Goal: Navigation & Orientation: Find specific page/section

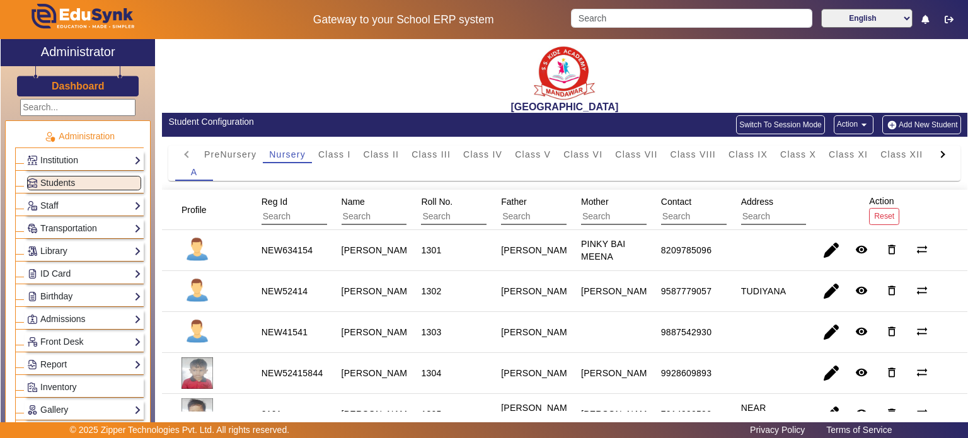
click at [840, 52] on div "[GEOGRAPHIC_DATA]" at bounding box center [565, 76] width 806 height 74
click at [827, 72] on div "[GEOGRAPHIC_DATA]" at bounding box center [565, 76] width 806 height 74
drag, startPoint x: 467, startPoint y: 106, endPoint x: 685, endPoint y: 108, distance: 218.1
click at [685, 108] on h2 "[GEOGRAPHIC_DATA]" at bounding box center [565, 107] width 806 height 12
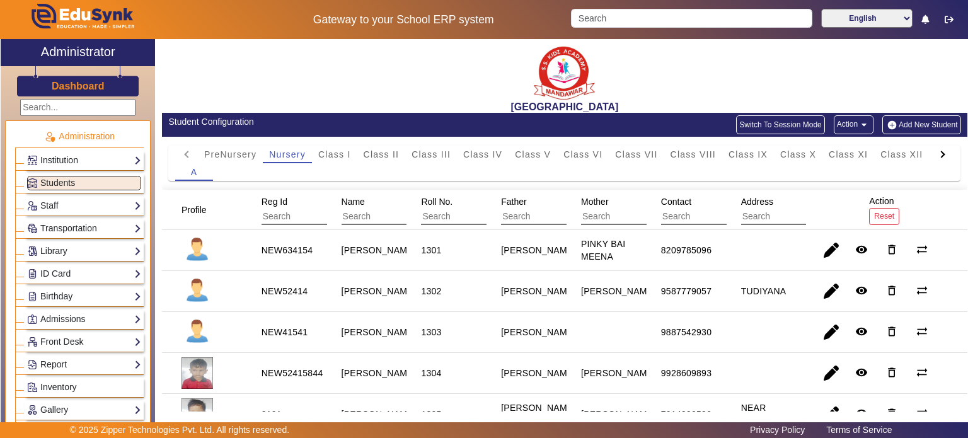
drag, startPoint x: 666, startPoint y: 108, endPoint x: 460, endPoint y: 61, distance: 211.5
click at [460, 61] on div "[GEOGRAPHIC_DATA]" at bounding box center [565, 76] width 806 height 74
click at [422, 66] on div "[GEOGRAPHIC_DATA]" at bounding box center [565, 76] width 806 height 74
drag, startPoint x: 467, startPoint y: 105, endPoint x: 685, endPoint y: 105, distance: 218.1
click at [685, 105] on h2 "[GEOGRAPHIC_DATA]" at bounding box center [565, 107] width 806 height 12
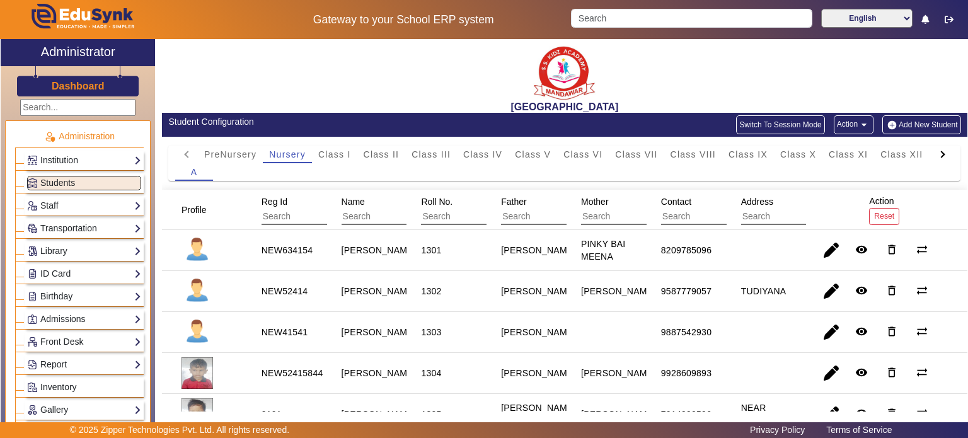
click at [685, 105] on h2 "[GEOGRAPHIC_DATA]" at bounding box center [565, 107] width 806 height 12
drag, startPoint x: 665, startPoint y: 102, endPoint x: 476, endPoint y: 57, distance: 194.2
click at [476, 57] on div "[GEOGRAPHIC_DATA]" at bounding box center [565, 76] width 806 height 74
drag, startPoint x: 507, startPoint y: 49, endPoint x: 660, endPoint y: 106, distance: 163.4
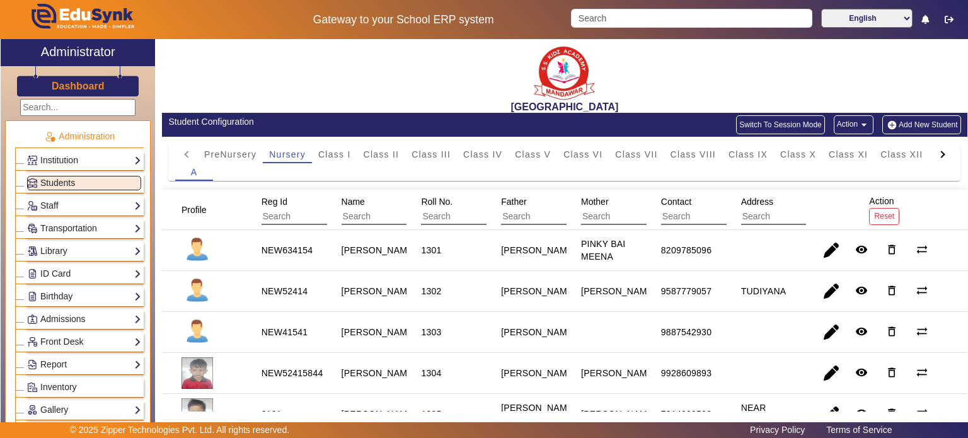
click at [660, 106] on div "[GEOGRAPHIC_DATA]" at bounding box center [565, 76] width 806 height 74
click at [660, 106] on h2 "[GEOGRAPHIC_DATA]" at bounding box center [565, 107] width 806 height 12
drag, startPoint x: 667, startPoint y: 106, endPoint x: 484, endPoint y: 53, distance: 190.3
click at [484, 53] on div "[GEOGRAPHIC_DATA]" at bounding box center [565, 76] width 806 height 74
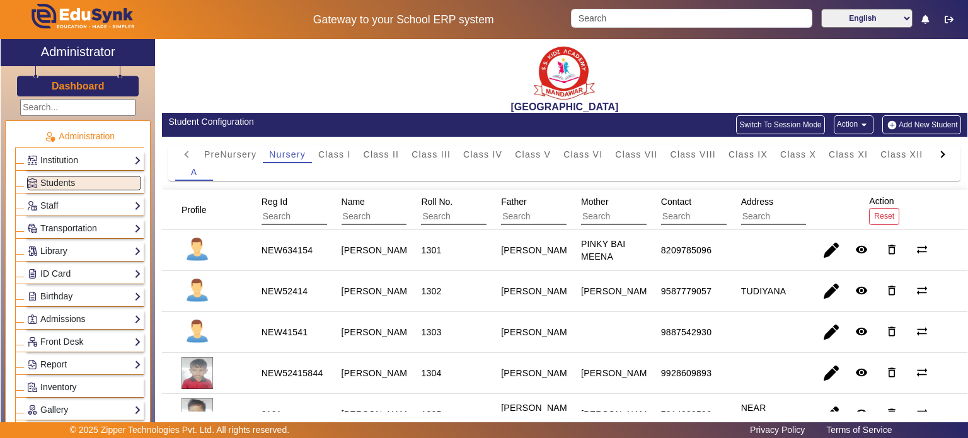
click at [497, 55] on div "[GEOGRAPHIC_DATA]" at bounding box center [565, 76] width 806 height 74
click at [677, 105] on h2 "[GEOGRAPHIC_DATA]" at bounding box center [565, 107] width 806 height 12
drag, startPoint x: 663, startPoint y: 106, endPoint x: 494, endPoint y: 64, distance: 173.4
click at [494, 64] on div "[GEOGRAPHIC_DATA]" at bounding box center [565, 76] width 806 height 74
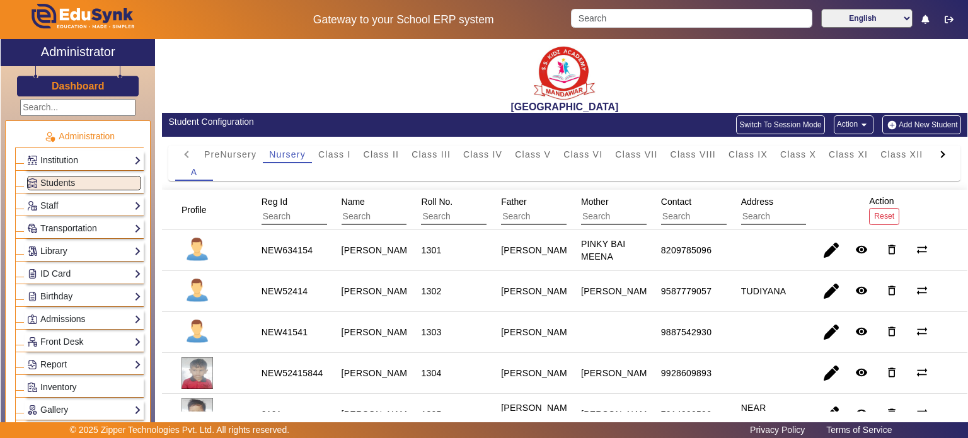
drag, startPoint x: 506, startPoint y: 55, endPoint x: 684, endPoint y: 110, distance: 186.2
click at [684, 110] on div "[GEOGRAPHIC_DATA]" at bounding box center [565, 76] width 806 height 74
click at [684, 110] on h2 "[GEOGRAPHIC_DATA]" at bounding box center [565, 107] width 806 height 12
drag, startPoint x: 661, startPoint y: 105, endPoint x: 489, endPoint y: 52, distance: 179.5
click at [489, 52] on div "[GEOGRAPHIC_DATA]" at bounding box center [565, 76] width 806 height 74
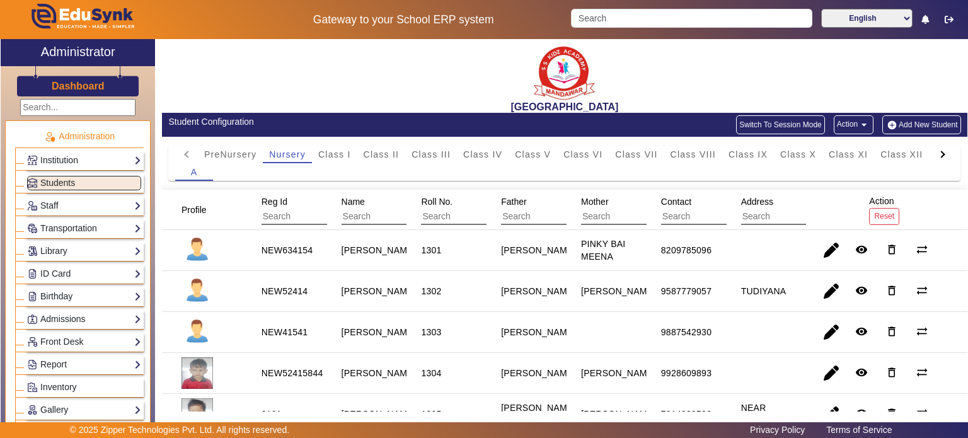
click at [489, 52] on div "[GEOGRAPHIC_DATA]" at bounding box center [565, 76] width 806 height 74
drag, startPoint x: 495, startPoint y: 52, endPoint x: 683, endPoint y: 102, distance: 194.8
click at [683, 102] on div "[GEOGRAPHIC_DATA]" at bounding box center [565, 76] width 806 height 74
click at [683, 102] on h2 "[GEOGRAPHIC_DATA]" at bounding box center [565, 107] width 806 height 12
drag, startPoint x: 670, startPoint y: 108, endPoint x: 502, endPoint y: 49, distance: 177.7
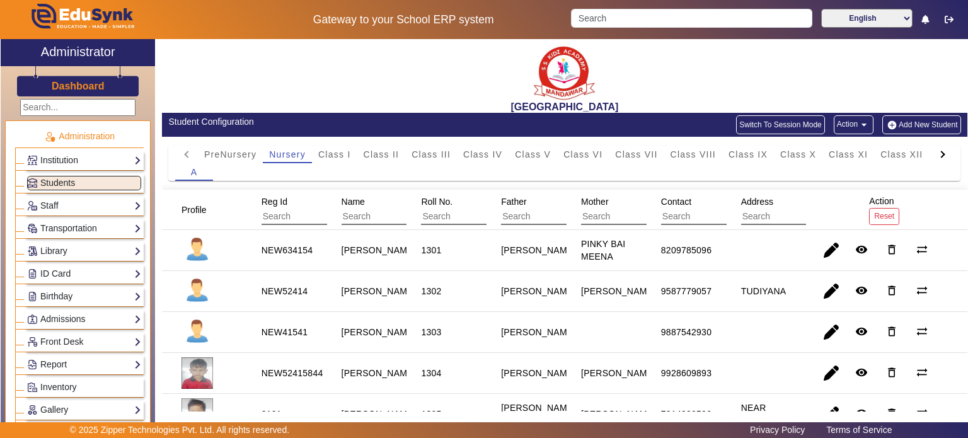
click at [502, 49] on div "[GEOGRAPHIC_DATA]" at bounding box center [565, 76] width 806 height 74
drag, startPoint x: 502, startPoint y: 54, endPoint x: 688, endPoint y: 105, distance: 192.4
click at [688, 105] on div "[GEOGRAPHIC_DATA]" at bounding box center [565, 76] width 806 height 74
click at [688, 105] on h2 "[GEOGRAPHIC_DATA]" at bounding box center [565, 107] width 806 height 12
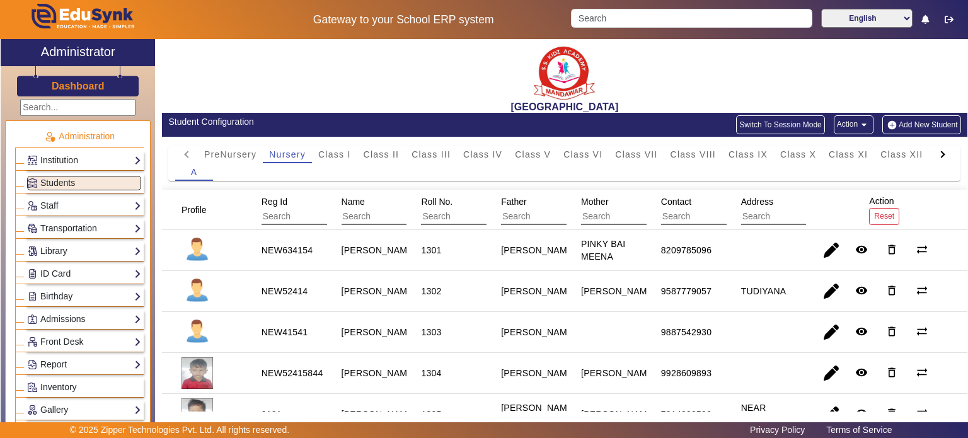
drag, startPoint x: 666, startPoint y: 108, endPoint x: 508, endPoint y: 60, distance: 165.3
click at [508, 60] on div "[GEOGRAPHIC_DATA]" at bounding box center [565, 76] width 806 height 74
drag, startPoint x: 501, startPoint y: 52, endPoint x: 688, endPoint y: 105, distance: 193.8
click at [688, 105] on div "[GEOGRAPHIC_DATA]" at bounding box center [565, 76] width 806 height 74
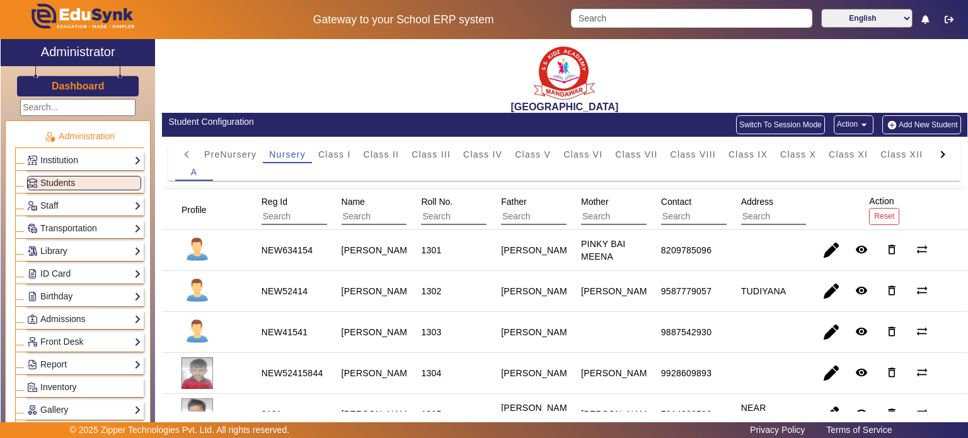
click at [688, 105] on h2 "[GEOGRAPHIC_DATA]" at bounding box center [565, 107] width 806 height 12
click at [674, 98] on div "[GEOGRAPHIC_DATA]" at bounding box center [565, 76] width 806 height 74
drag, startPoint x: 662, startPoint y: 109, endPoint x: 456, endPoint y: 61, distance: 211.8
click at [456, 61] on div "[GEOGRAPHIC_DATA]" at bounding box center [565, 76] width 806 height 74
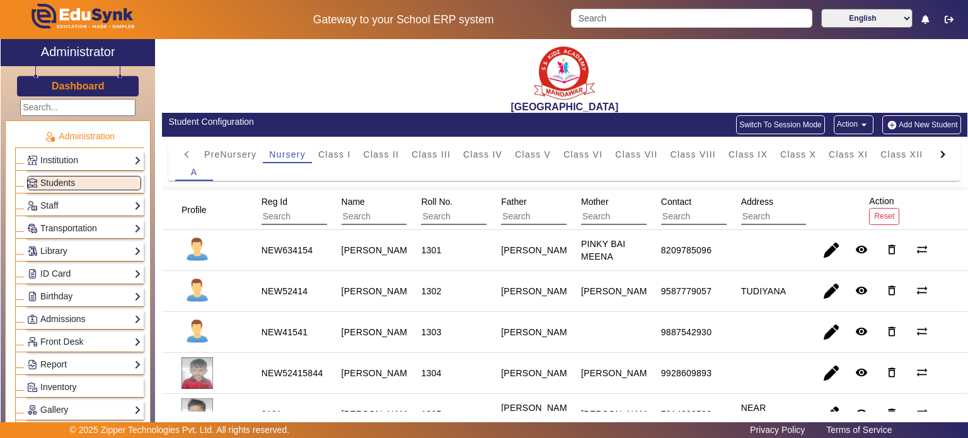
drag, startPoint x: 500, startPoint y: 57, endPoint x: 677, endPoint y: 110, distance: 184.9
click at [677, 110] on div "[GEOGRAPHIC_DATA]" at bounding box center [565, 76] width 806 height 74
click at [677, 110] on h2 "[GEOGRAPHIC_DATA]" at bounding box center [565, 107] width 806 height 12
drag, startPoint x: 663, startPoint y: 110, endPoint x: 522, endPoint y: 57, distance: 150.2
click at [522, 57] on div "[GEOGRAPHIC_DATA]" at bounding box center [565, 76] width 806 height 74
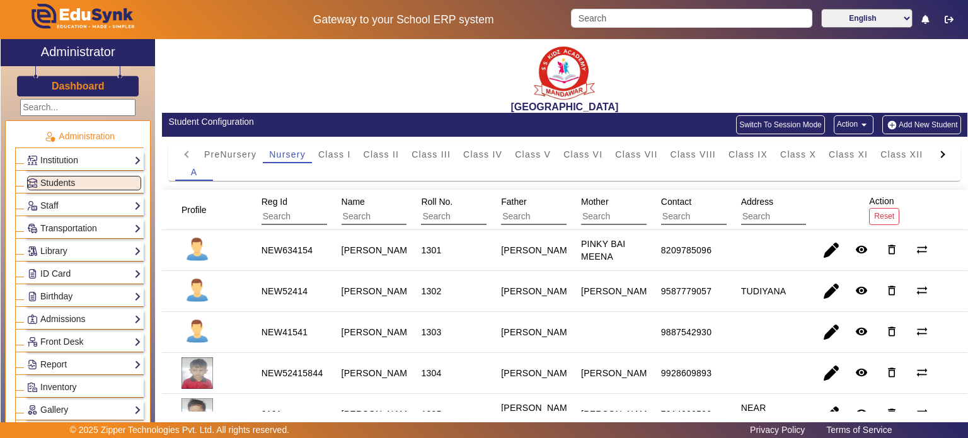
click at [522, 57] on div "[GEOGRAPHIC_DATA]" at bounding box center [565, 76] width 806 height 74
drag, startPoint x: 503, startPoint y: 52, endPoint x: 700, endPoint y: 103, distance: 203.8
click at [700, 103] on div "[GEOGRAPHIC_DATA]" at bounding box center [565, 76] width 806 height 74
click at [700, 103] on h2 "[GEOGRAPHIC_DATA]" at bounding box center [565, 107] width 806 height 12
